Goal: Task Accomplishment & Management: Manage account settings

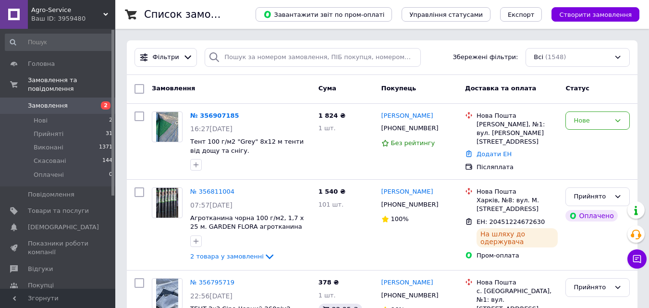
click at [87, 7] on span "Agro-Service" at bounding box center [67, 10] width 72 height 9
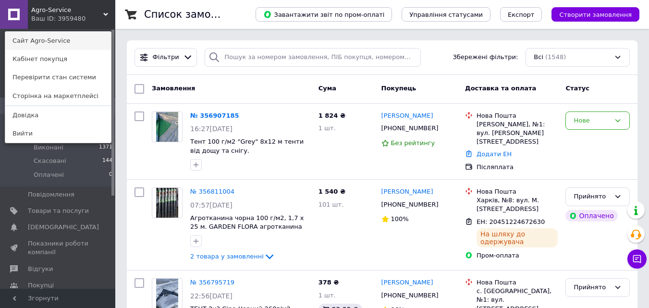
click at [56, 40] on link "Сайт Agro-Service" at bounding box center [58, 41] width 106 height 18
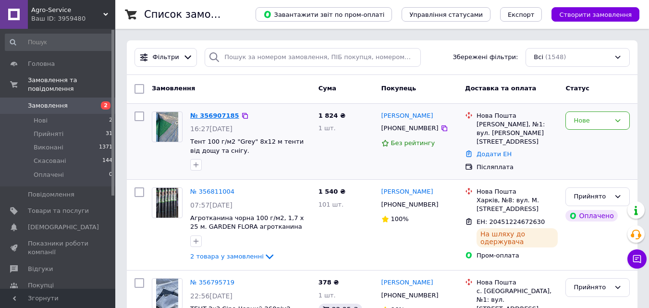
click at [208, 115] on link "№ 356907185" at bounding box center [214, 115] width 49 height 7
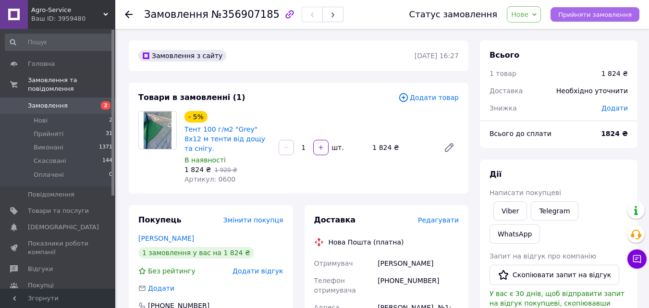
click at [591, 12] on span "Прийняти замовлення" at bounding box center [594, 14] width 73 height 7
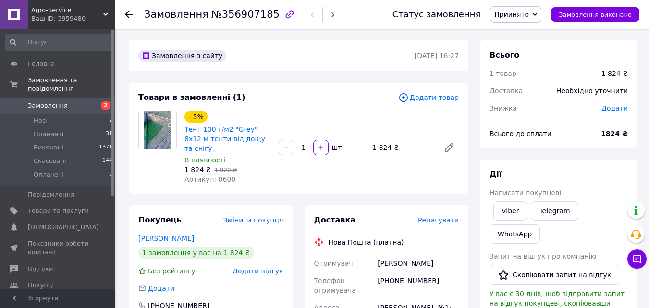
click at [399, 272] on div "[PHONE_NUMBER]" at bounding box center [418, 285] width 85 height 27
copy div "380961421017"
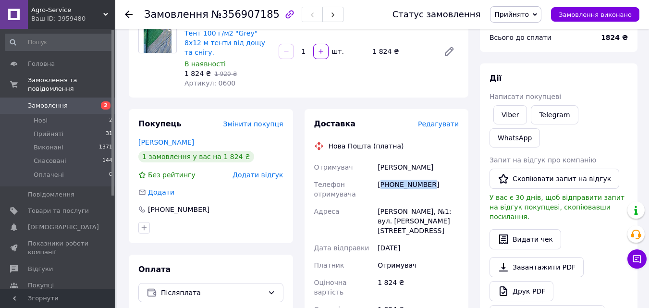
drag, startPoint x: 378, startPoint y: 156, endPoint x: 432, endPoint y: 160, distance: 54.5
click at [432, 160] on div "Федорина Денис" at bounding box center [418, 167] width 85 height 17
copy div "Федорина Денис"
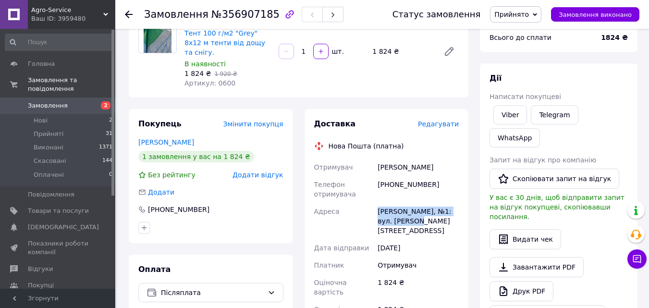
drag, startPoint x: 378, startPoint y: 200, endPoint x: 442, endPoint y: 211, distance: 65.7
click at [442, 211] on div "[PERSON_NAME], №1: вул. [PERSON_NAME][STREET_ADDRESS]" at bounding box center [418, 221] width 85 height 37
copy div "[PERSON_NAME], №1: вул. [PERSON_NAME][STREET_ADDRESS]"
click at [51, 101] on span "Замовлення" at bounding box center [48, 105] width 40 height 9
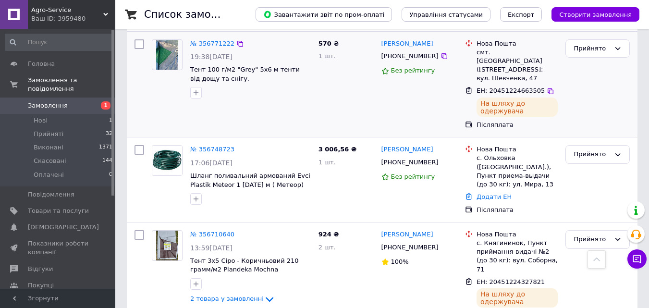
scroll to position [384, 0]
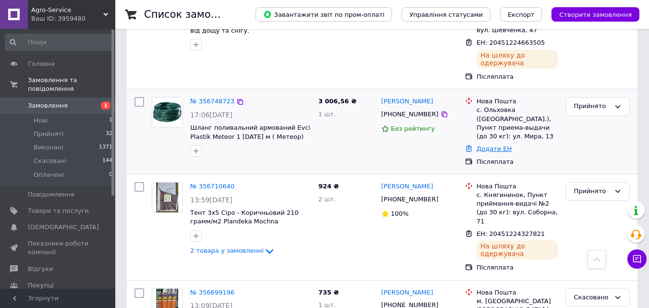
click at [488, 145] on link "Додати ЕН" at bounding box center [494, 148] width 35 height 7
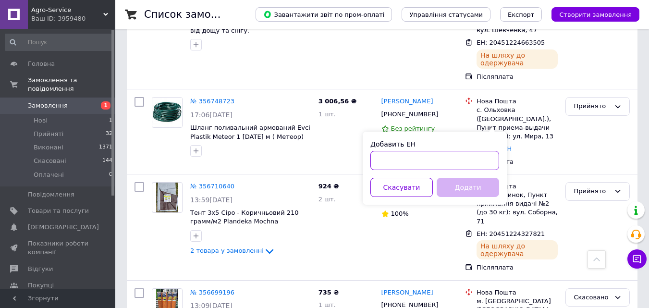
click at [444, 160] on input "Добавить ЕН" at bounding box center [434, 160] width 129 height 19
type input "59001432832355"
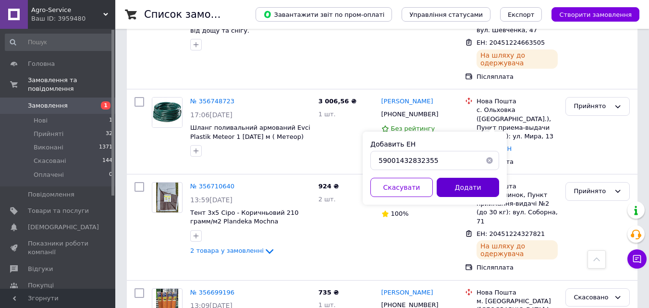
click at [461, 185] on button "Додати" at bounding box center [468, 187] width 62 height 19
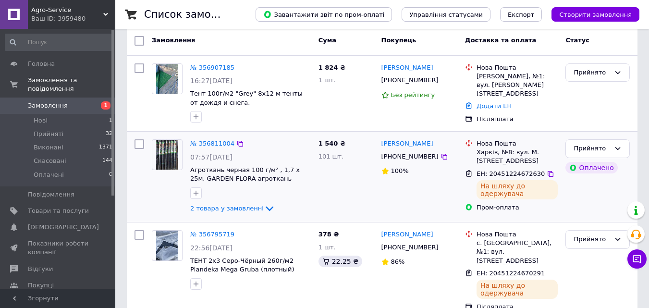
scroll to position [0, 0]
